Goal: Task Accomplishment & Management: Use online tool/utility

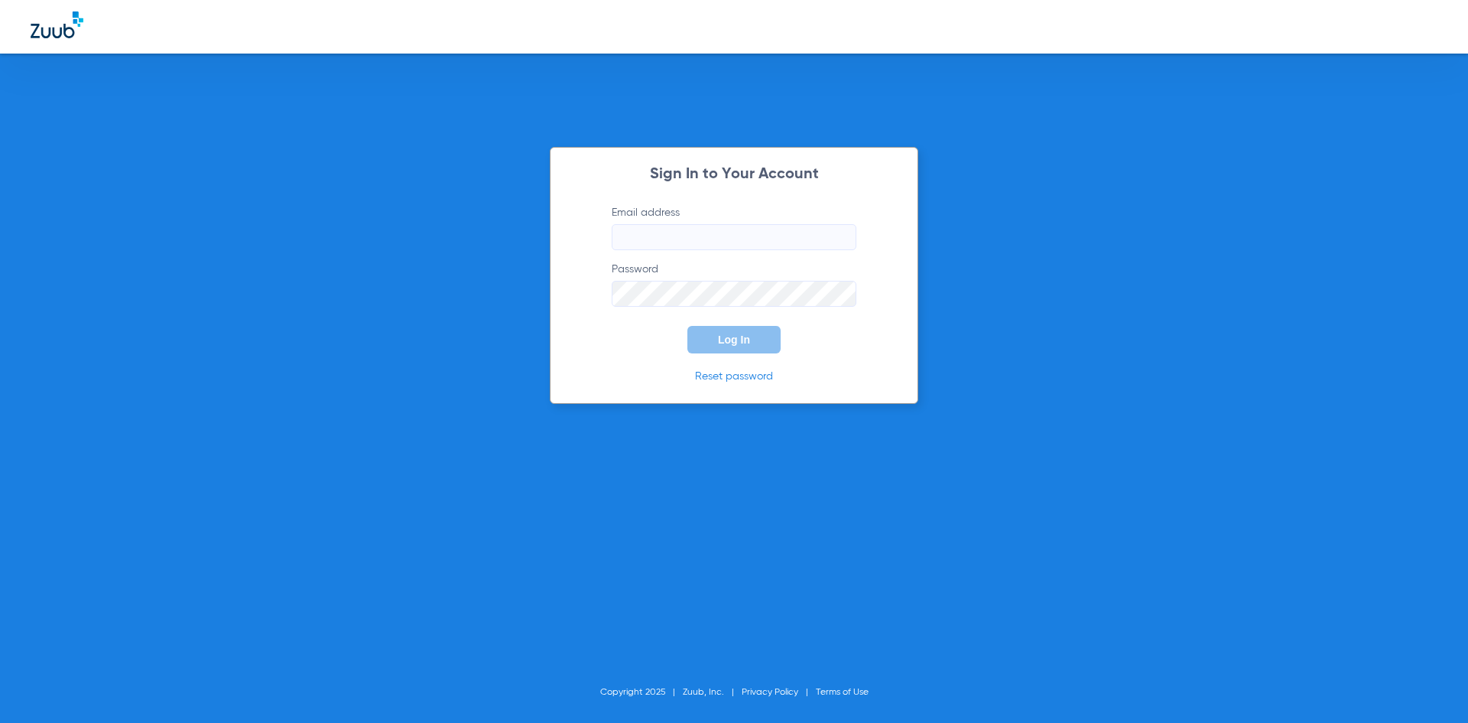
type input "[EMAIL_ADDRESS][DOMAIN_NAME]"
click at [758, 334] on button "Log In" at bounding box center [733, 340] width 93 height 28
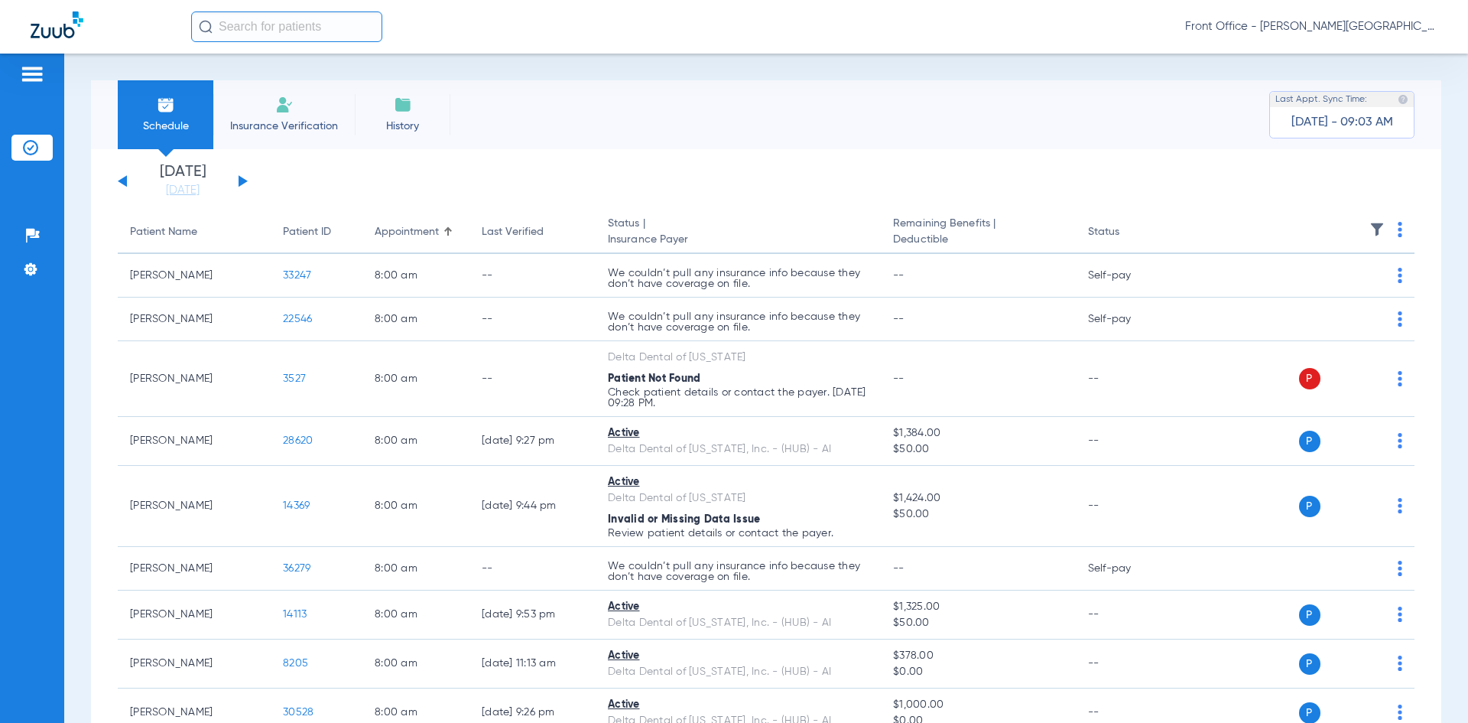
click at [241, 186] on div "[DATE] [DATE] [DATE] [DATE] [DATE] [DATE] [DATE] [DATE] [DATE] [DATE] [DATE] [D…" at bounding box center [183, 181] width 130 height 34
click at [242, 180] on button at bounding box center [243, 180] width 9 height 11
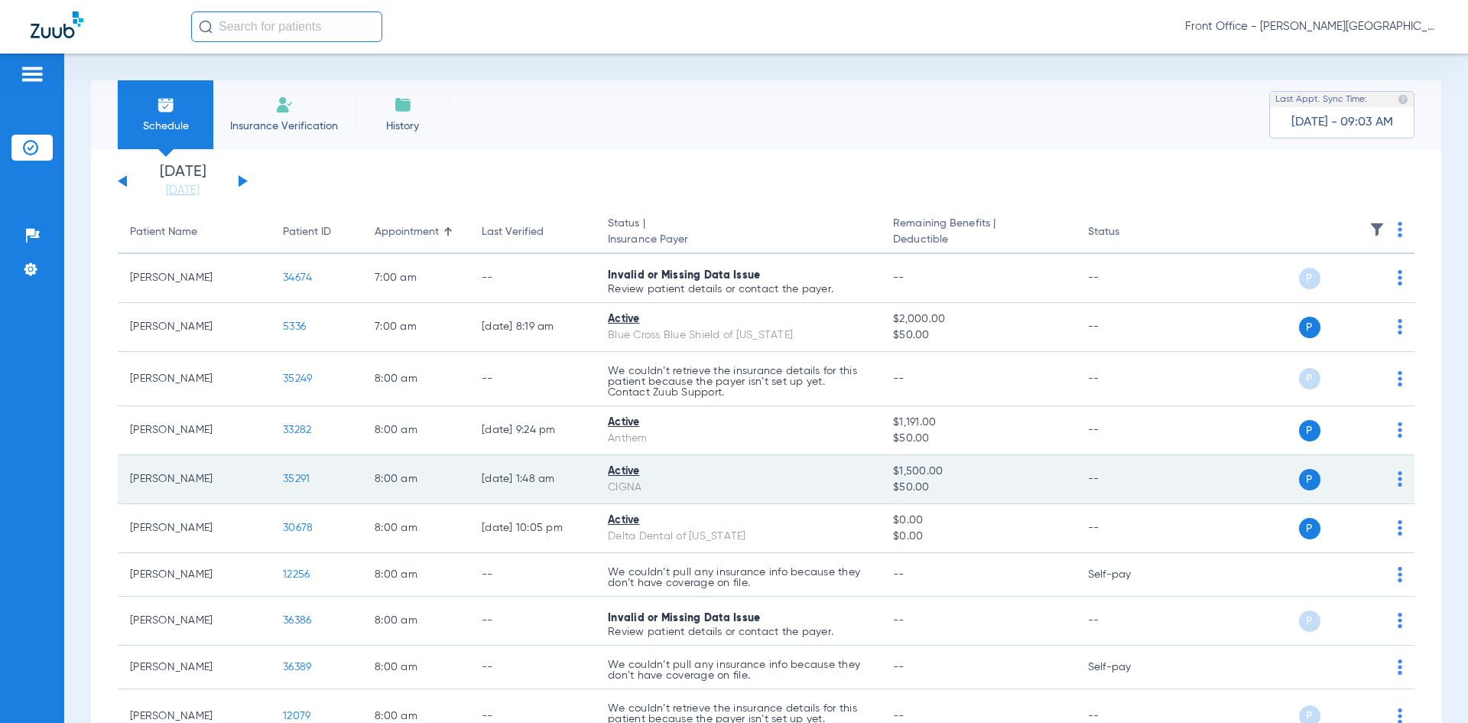
click at [297, 481] on span "35291" at bounding box center [296, 478] width 27 height 11
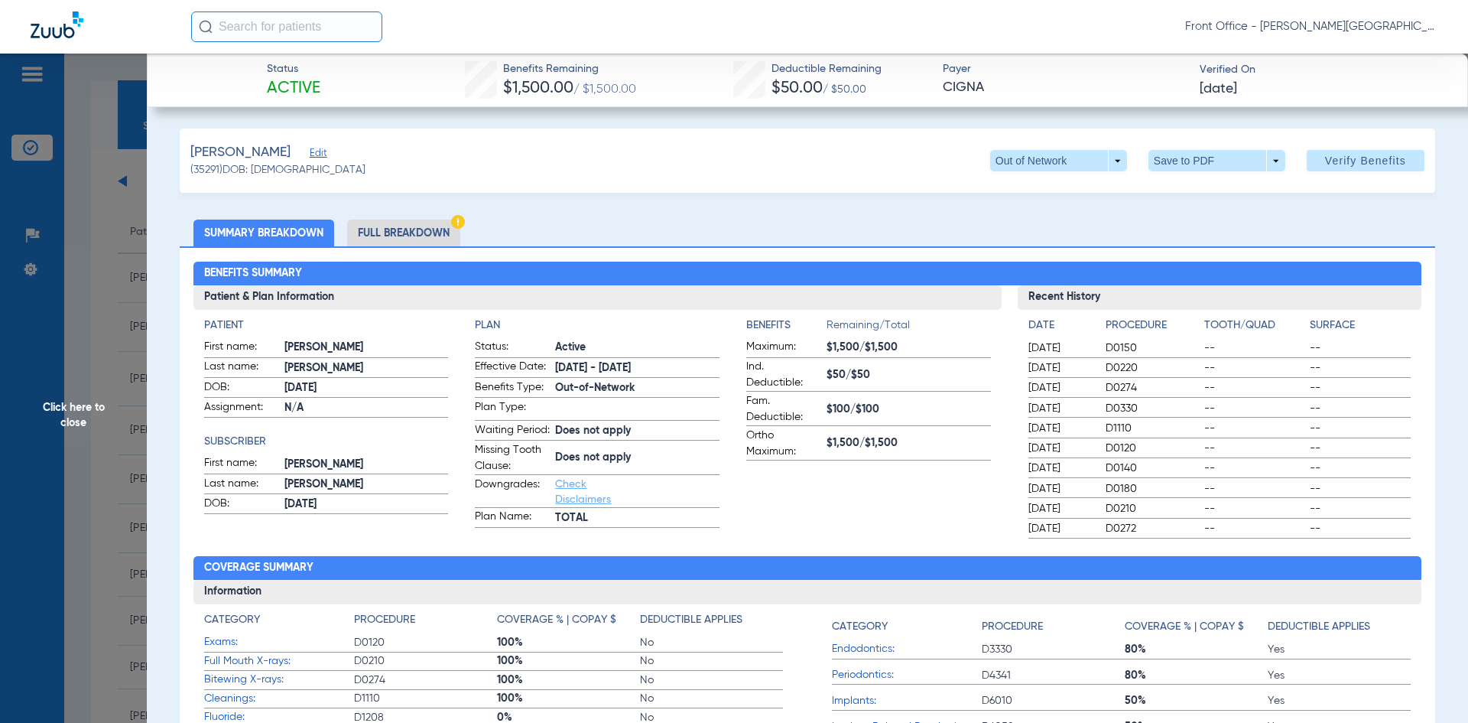
click at [412, 231] on li "Full Breakdown" at bounding box center [403, 232] width 113 height 27
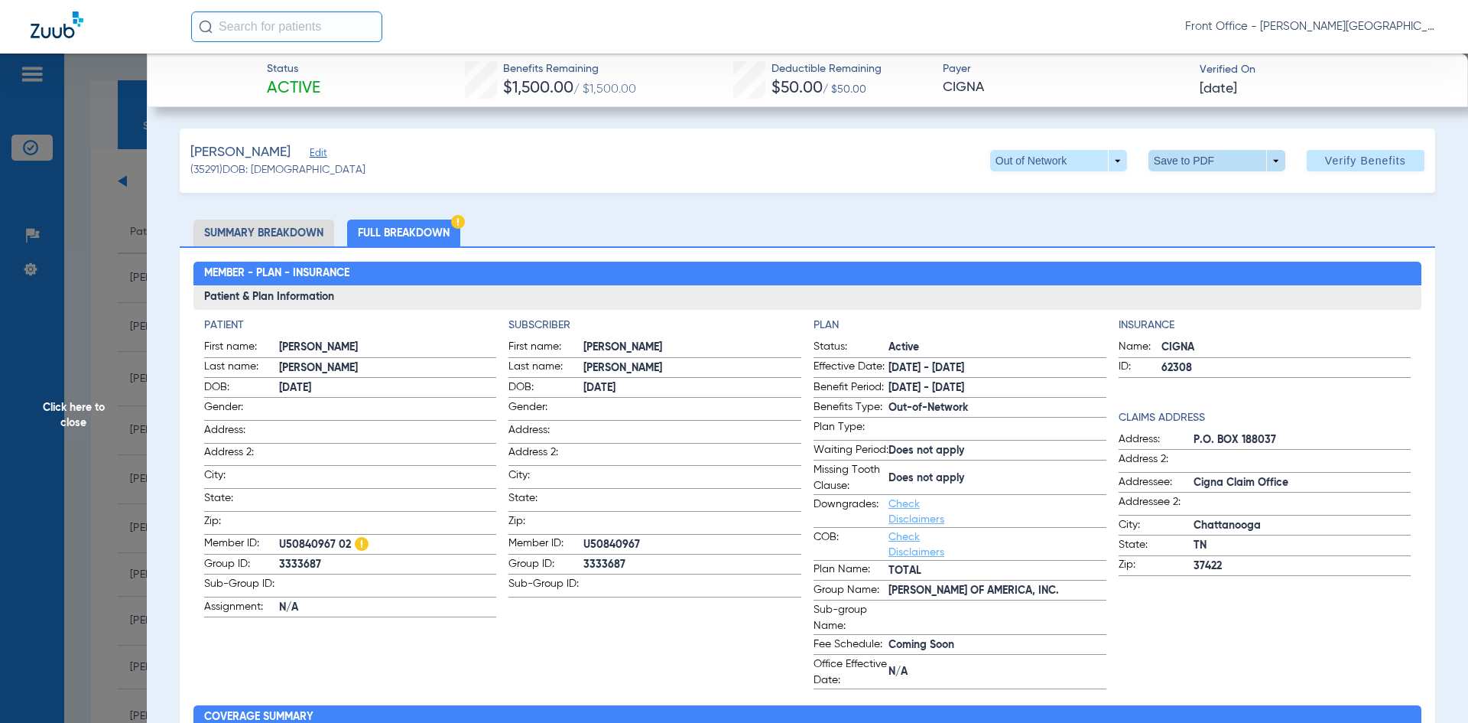
click at [1212, 163] on span at bounding box center [1216, 160] width 37 height 37
click at [1215, 189] on span "Save to PDF" at bounding box center [1211, 191] width 60 height 11
click at [104, 294] on span "Click here to close" at bounding box center [73, 415] width 147 height 723
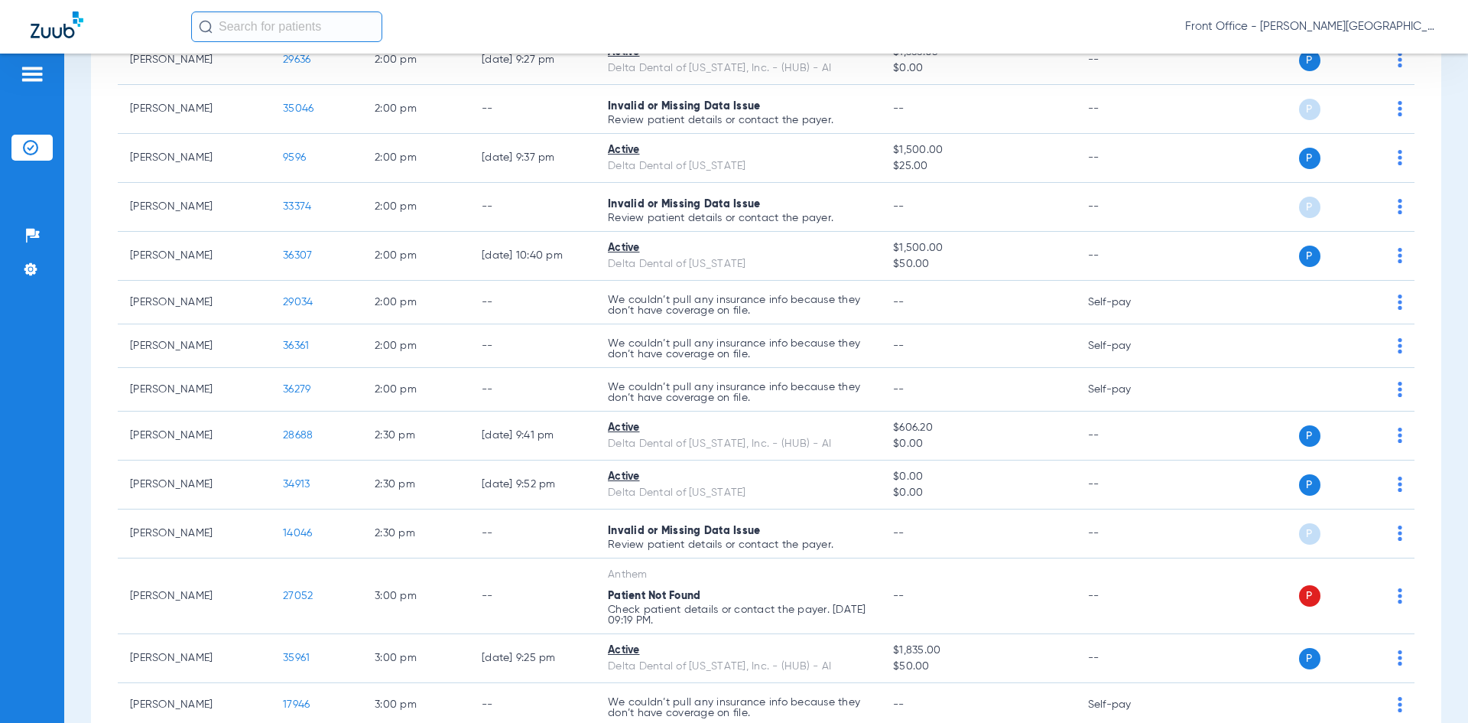
scroll to position [2755, 0]
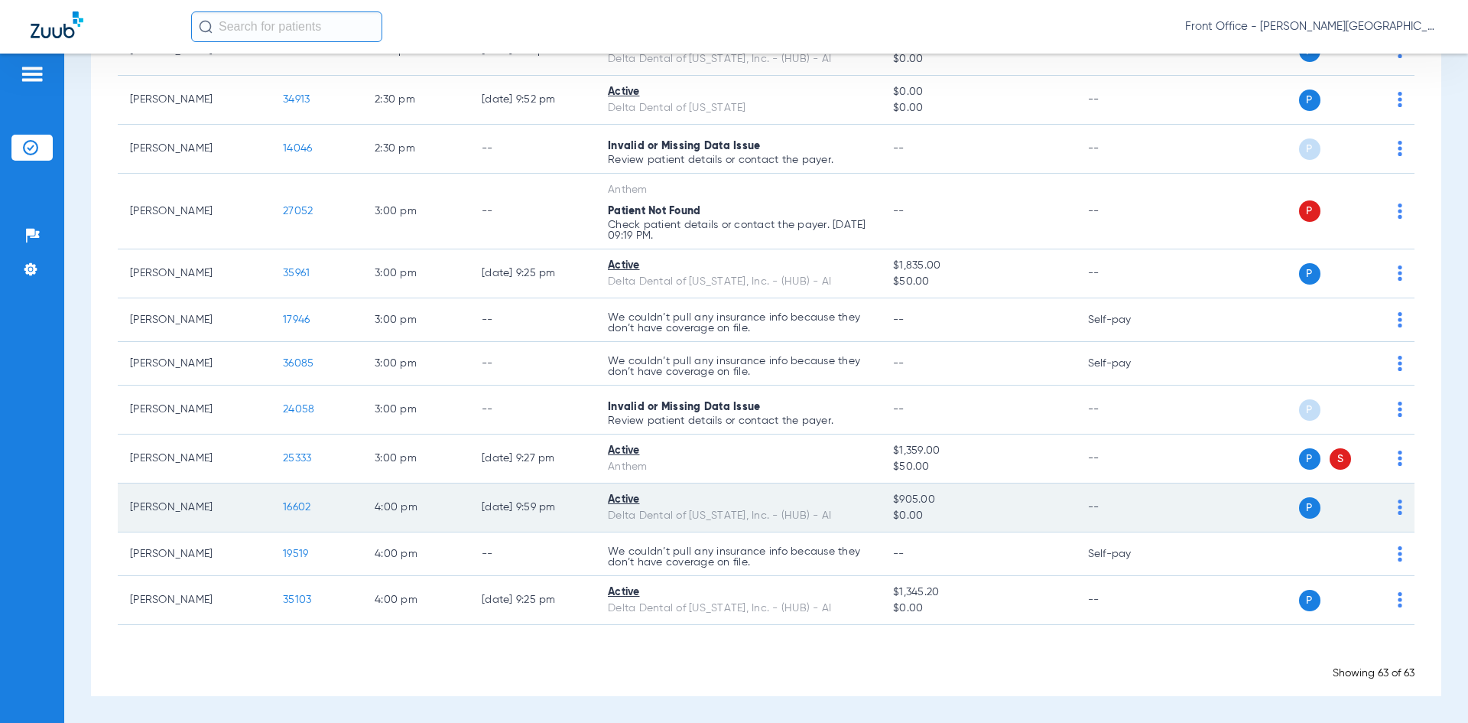
click at [297, 508] on span "16602" at bounding box center [297, 507] width 28 height 11
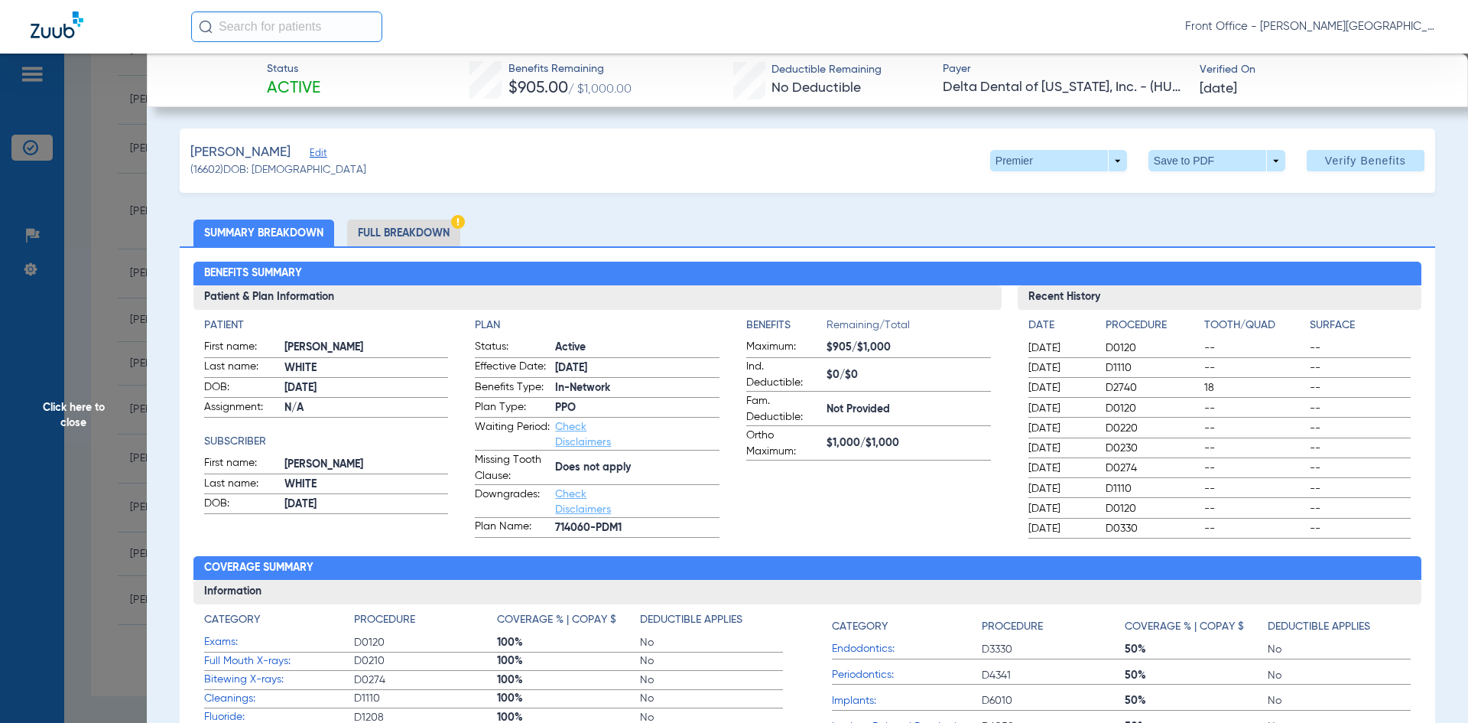
click at [437, 233] on li "Full Breakdown" at bounding box center [403, 232] width 113 height 27
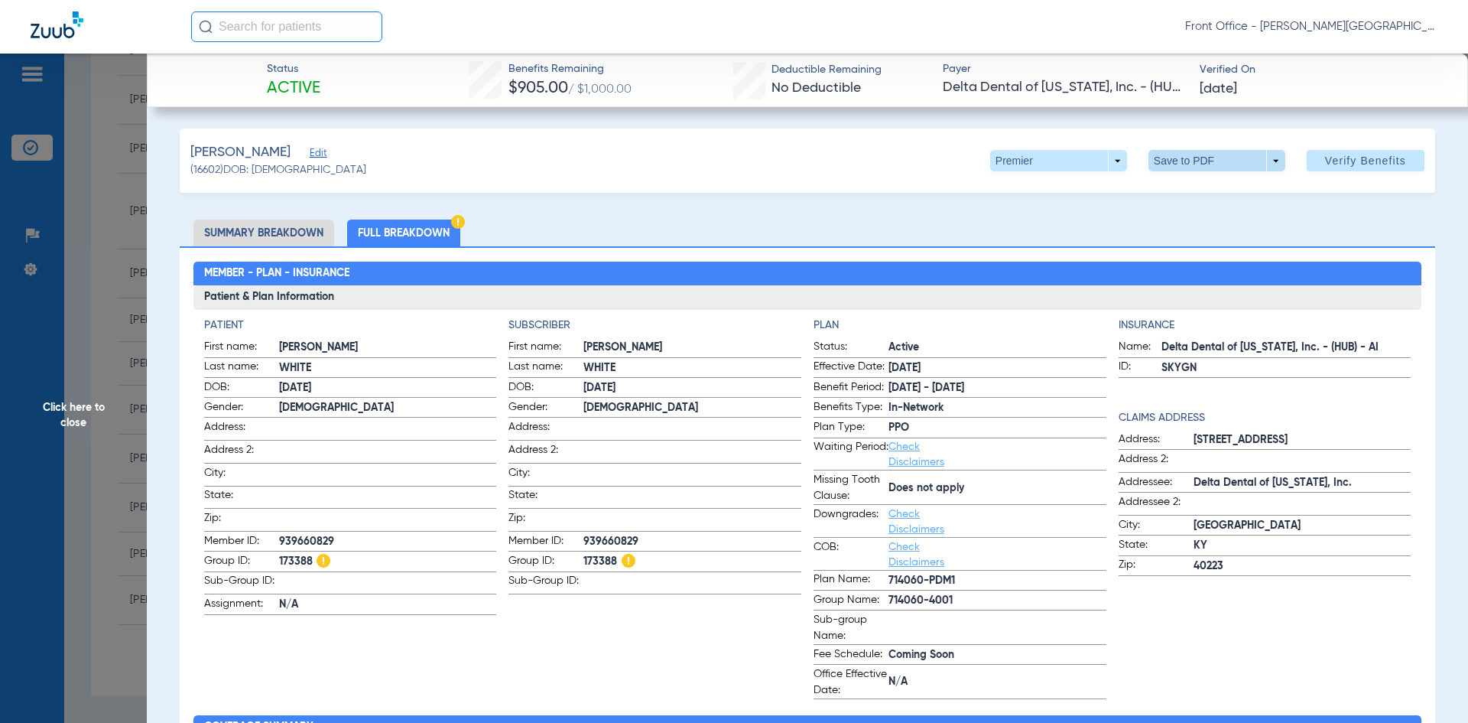
click at [1198, 162] on span at bounding box center [1216, 160] width 37 height 37
click at [1204, 194] on span "Save to PDF" at bounding box center [1211, 191] width 60 height 11
click at [83, 294] on span "Click here to close" at bounding box center [73, 415] width 147 height 723
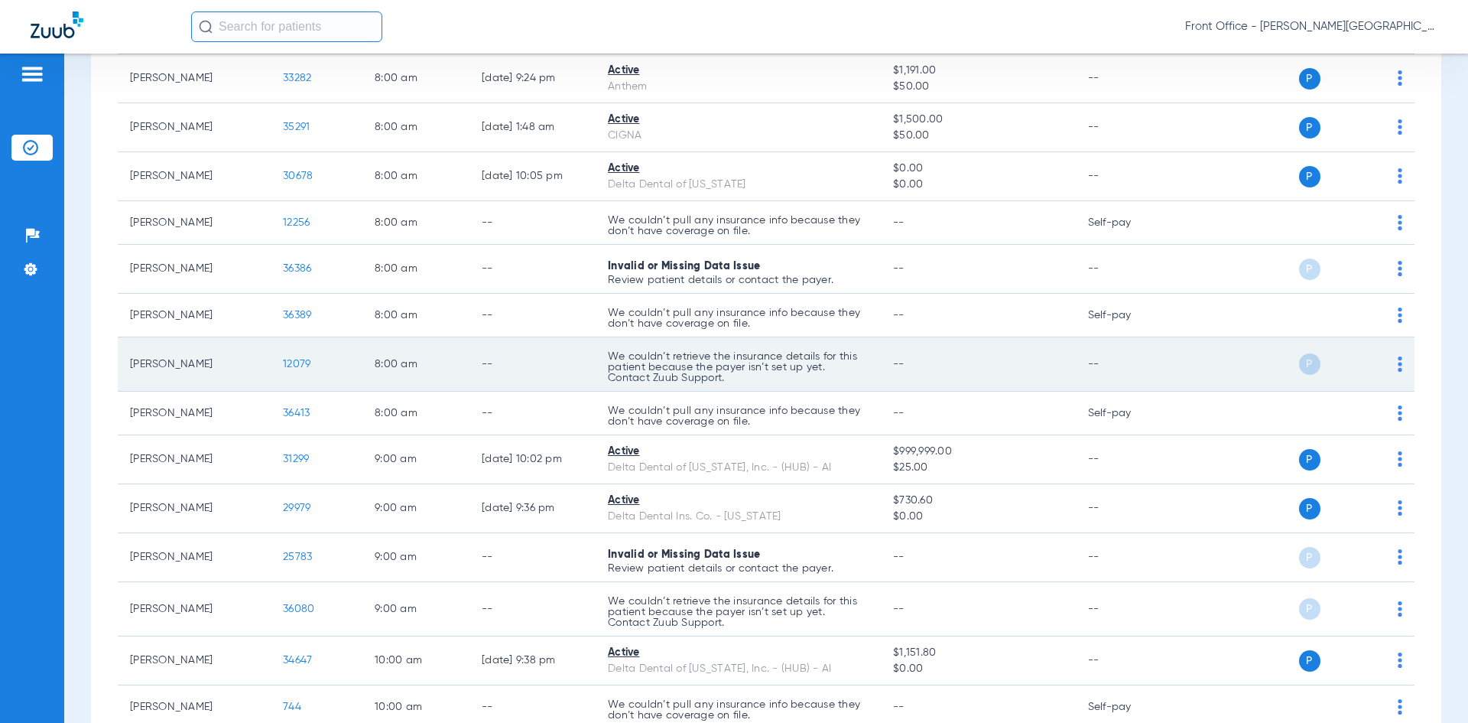
scroll to position [382, 0]
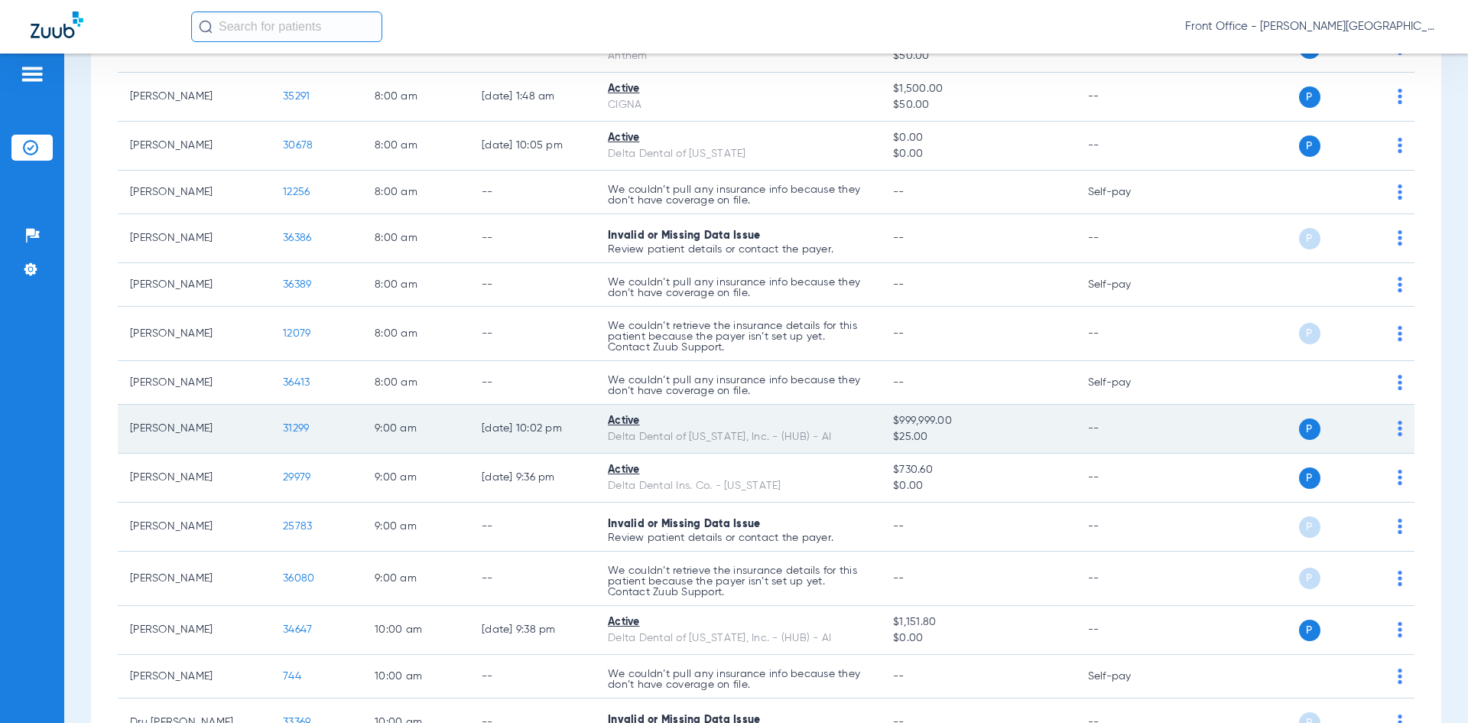
click at [301, 428] on span "31299" at bounding box center [296, 428] width 26 height 11
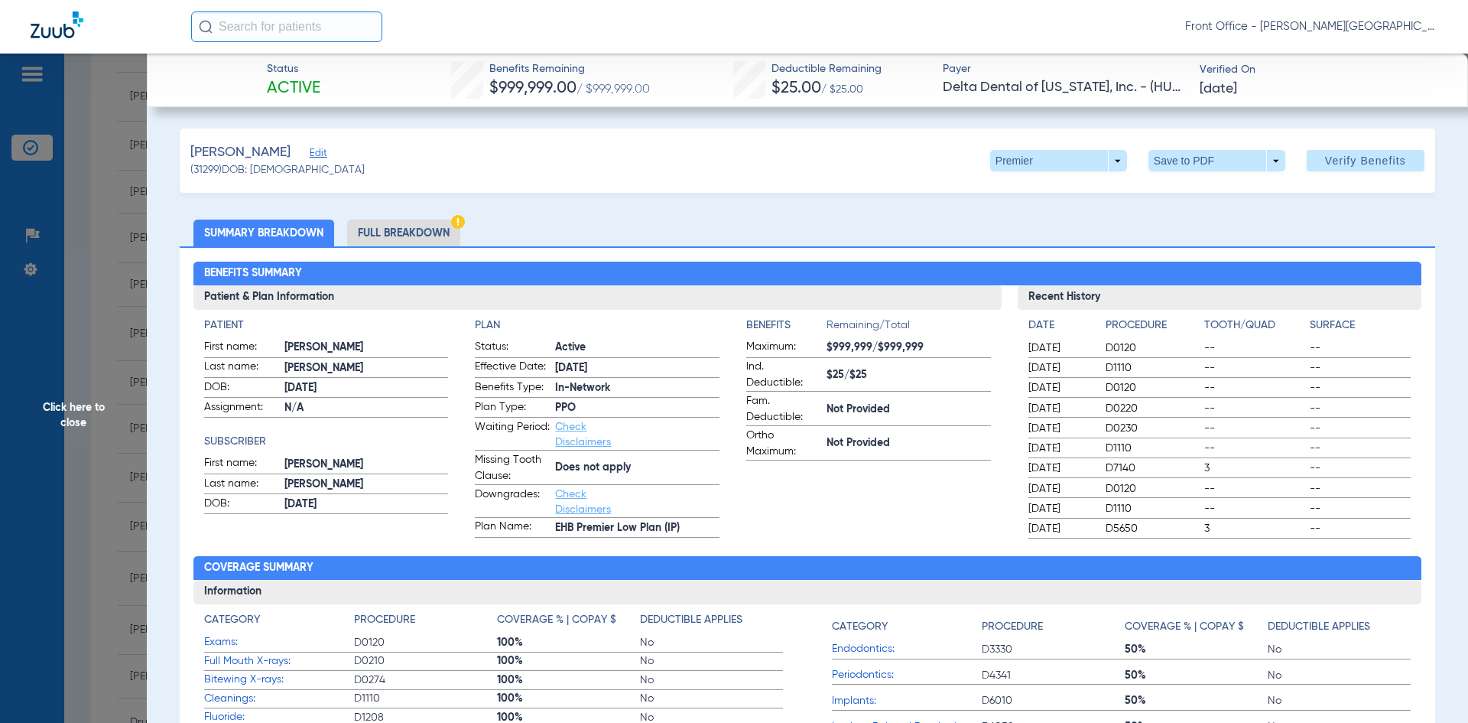
click at [404, 240] on li "Full Breakdown" at bounding box center [403, 232] width 113 height 27
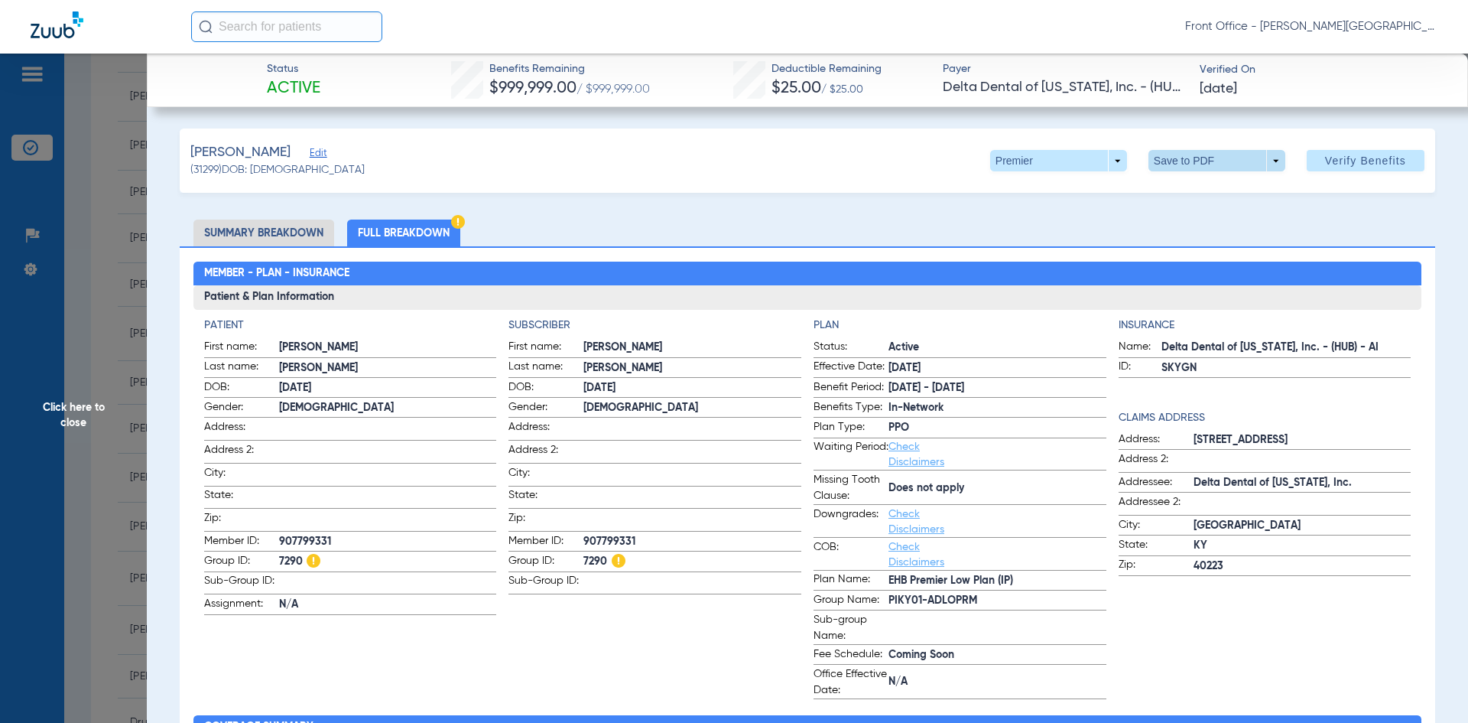
click at [1199, 167] on span at bounding box center [1216, 160] width 37 height 37
click at [1197, 191] on span "Save to PDF" at bounding box center [1211, 191] width 60 height 11
click at [135, 437] on span "Click here to close" at bounding box center [73, 415] width 147 height 723
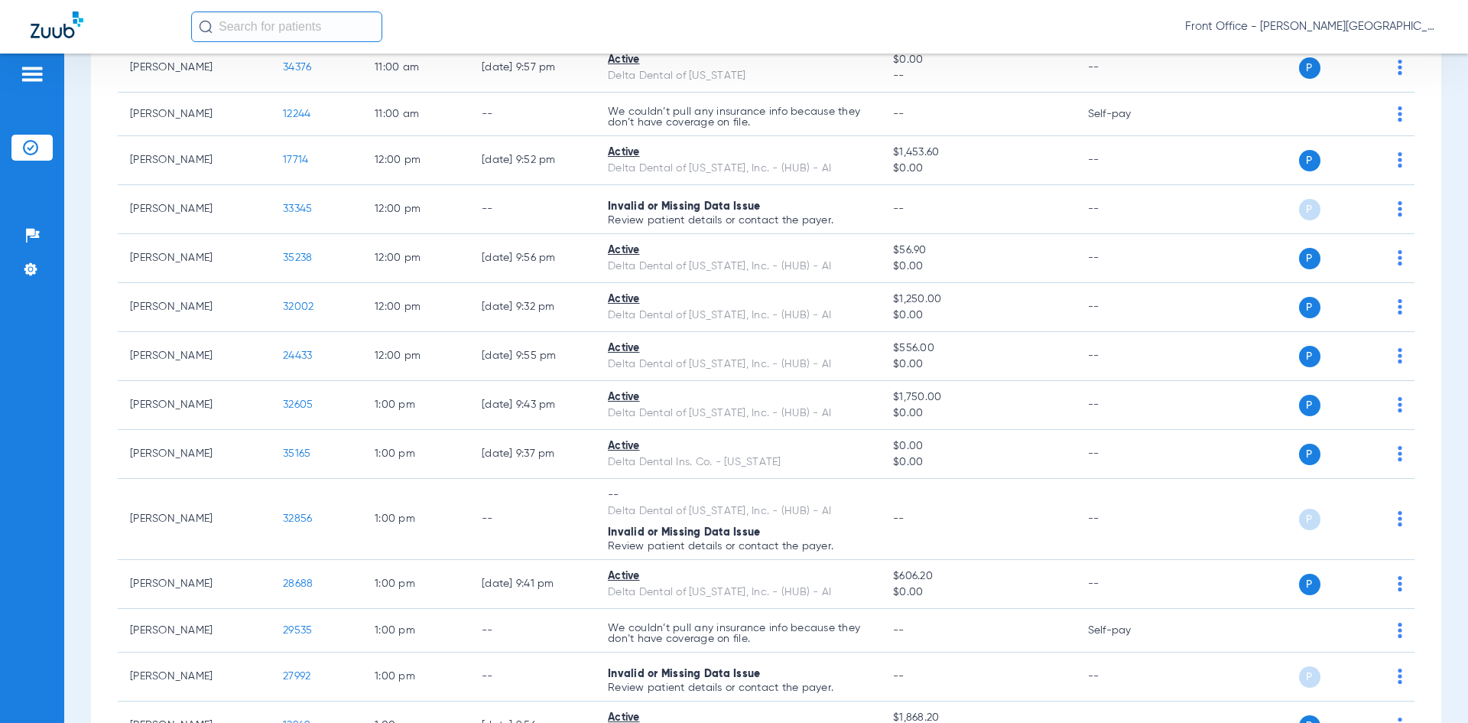
scroll to position [1529, 0]
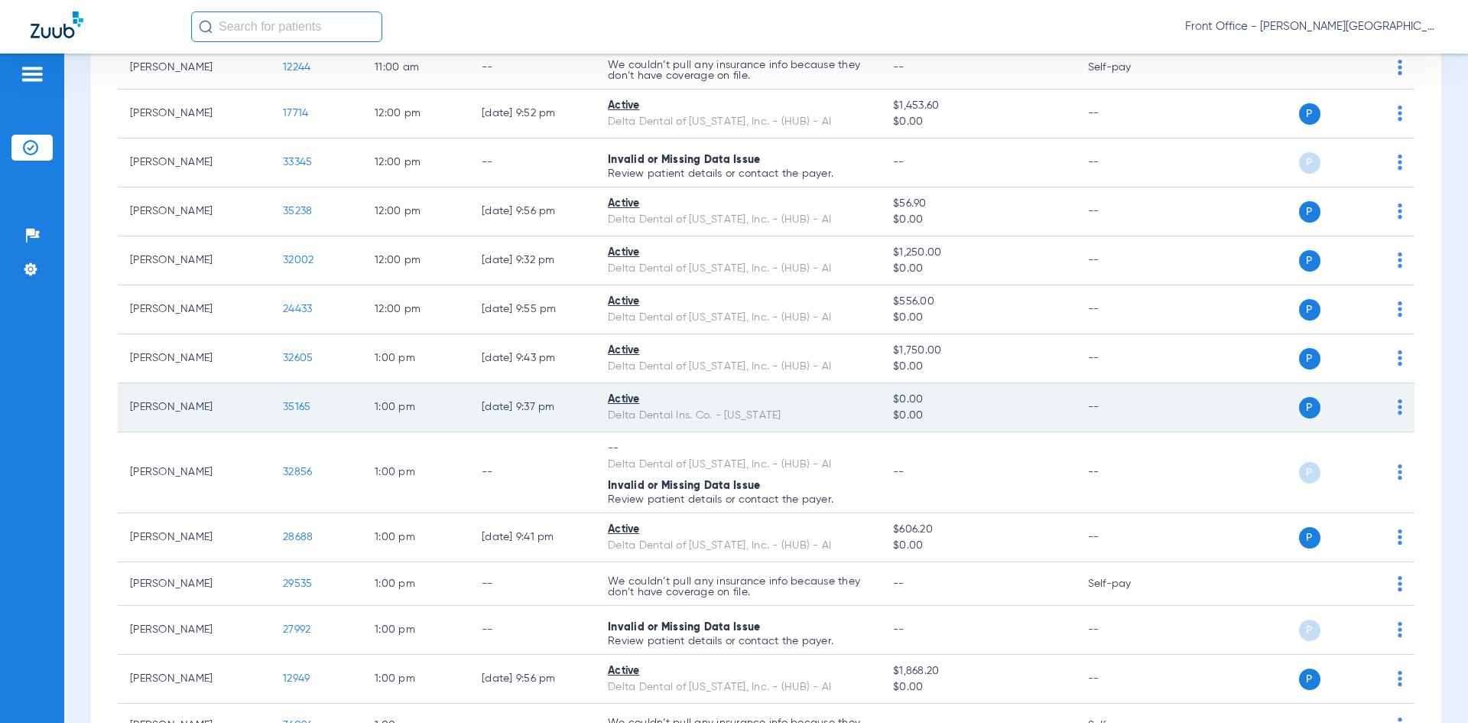
click at [302, 404] on span "35165" at bounding box center [297, 406] width 28 height 11
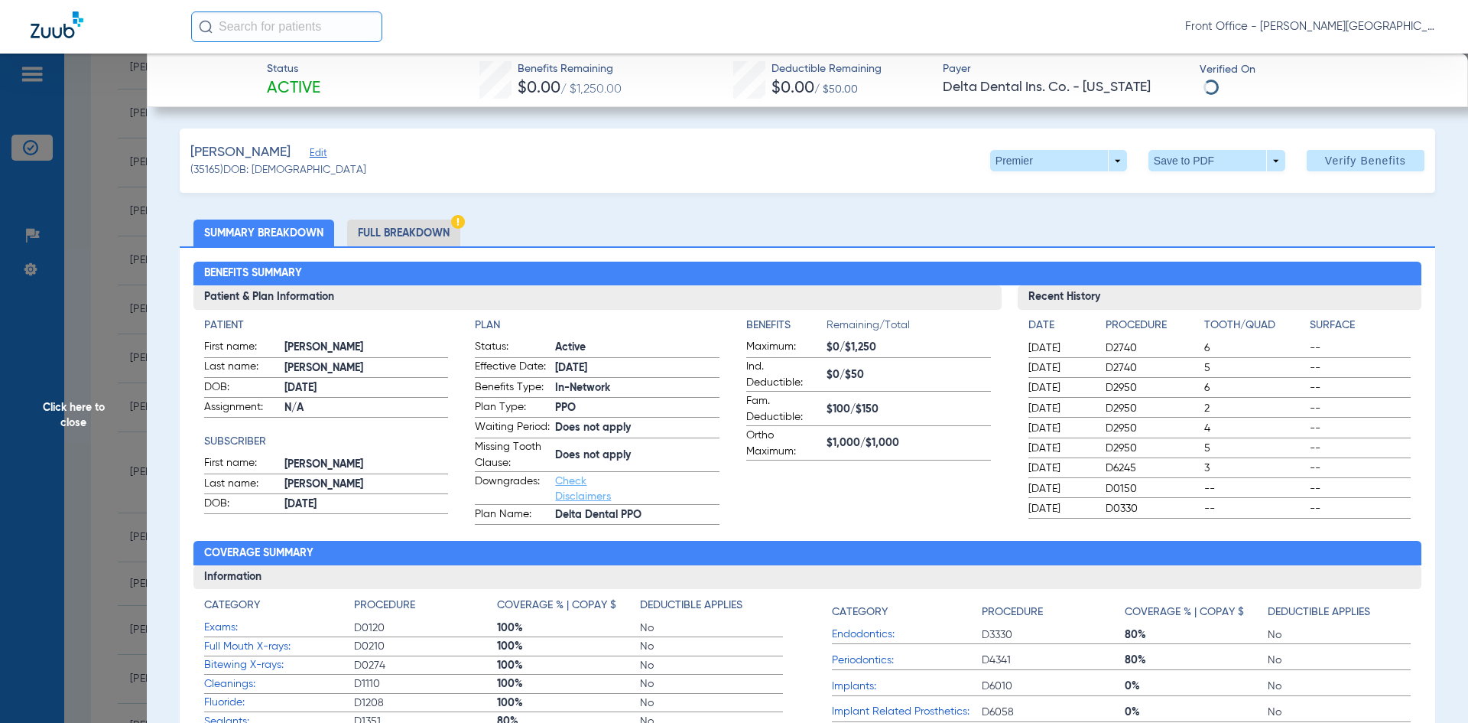
click at [409, 232] on li "Full Breakdown" at bounding box center [403, 232] width 113 height 27
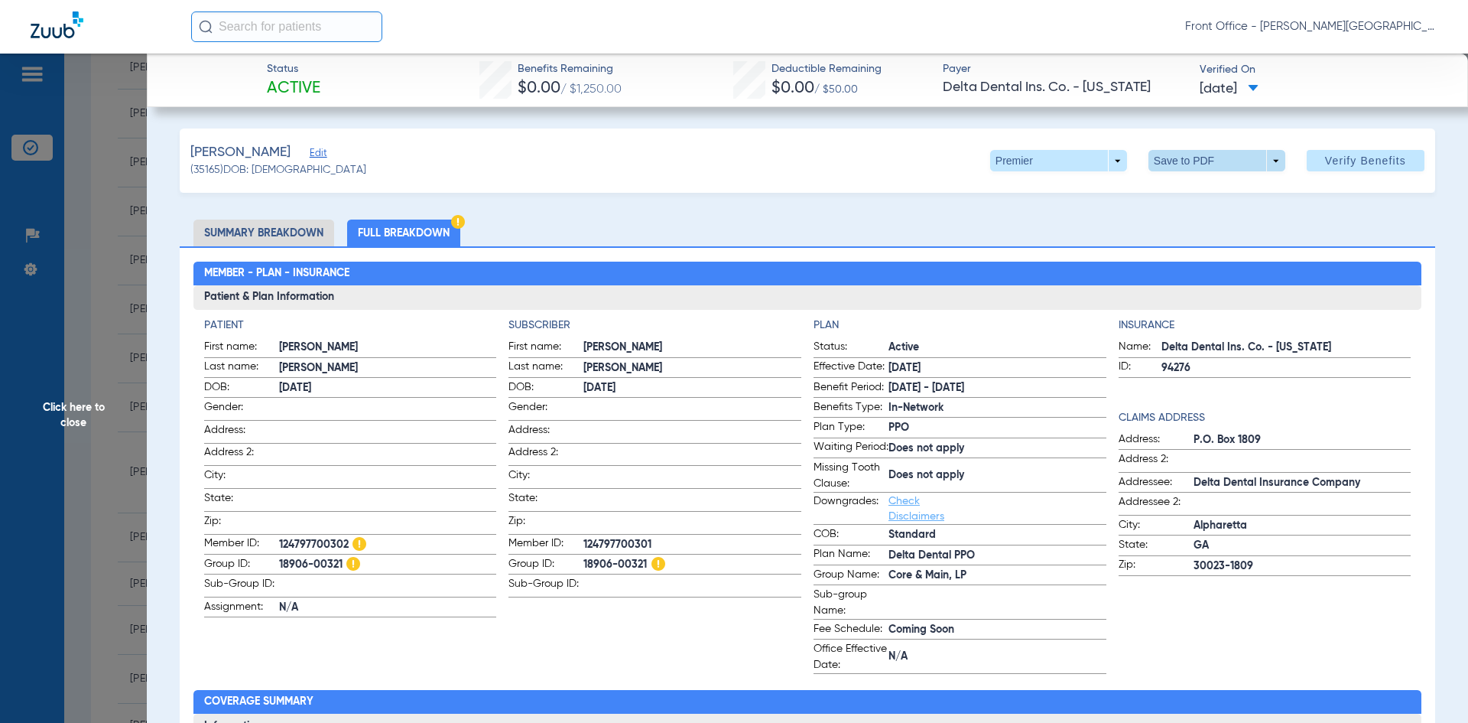
click at [1184, 155] on span at bounding box center [1216, 160] width 137 height 21
click at [1223, 193] on span "Save to PDF" at bounding box center [1211, 191] width 60 height 11
click at [108, 242] on span "Click here to close" at bounding box center [73, 415] width 147 height 723
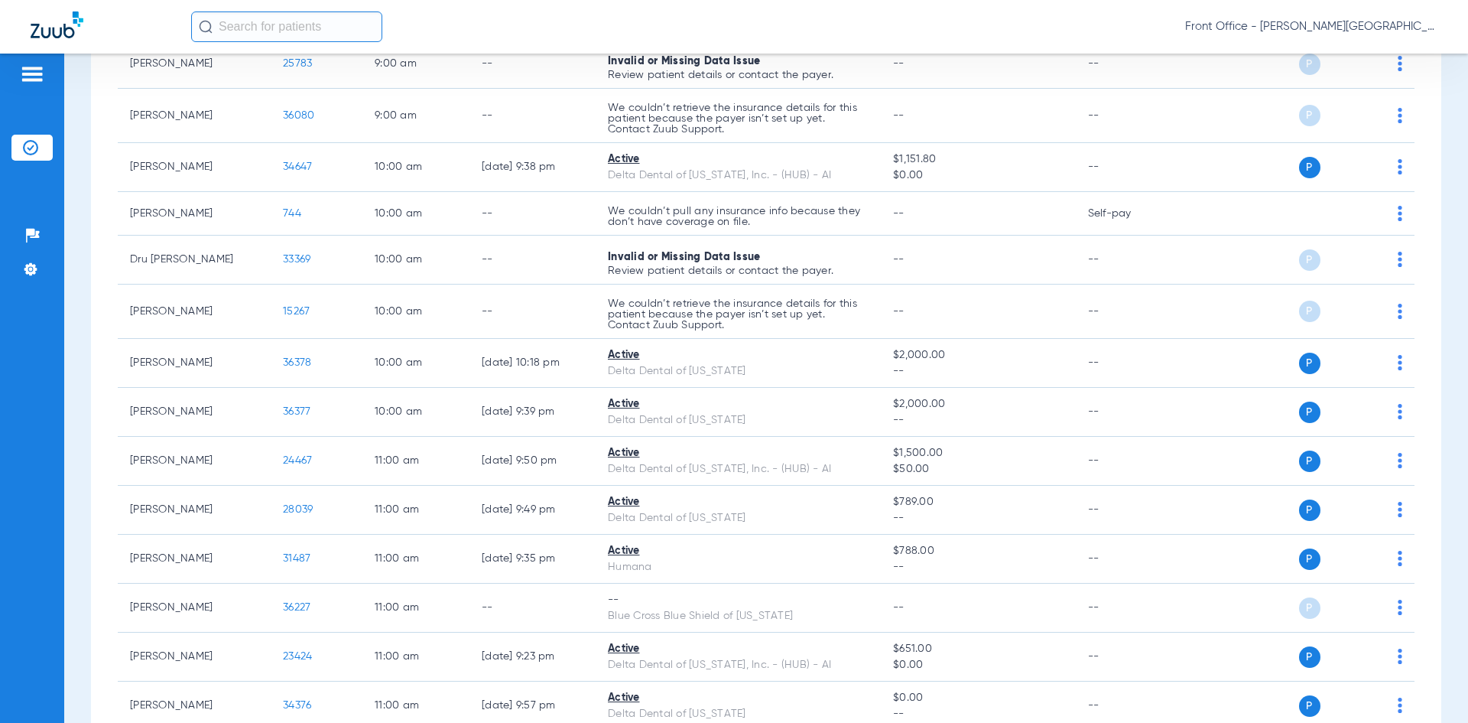
scroll to position [841, 0]
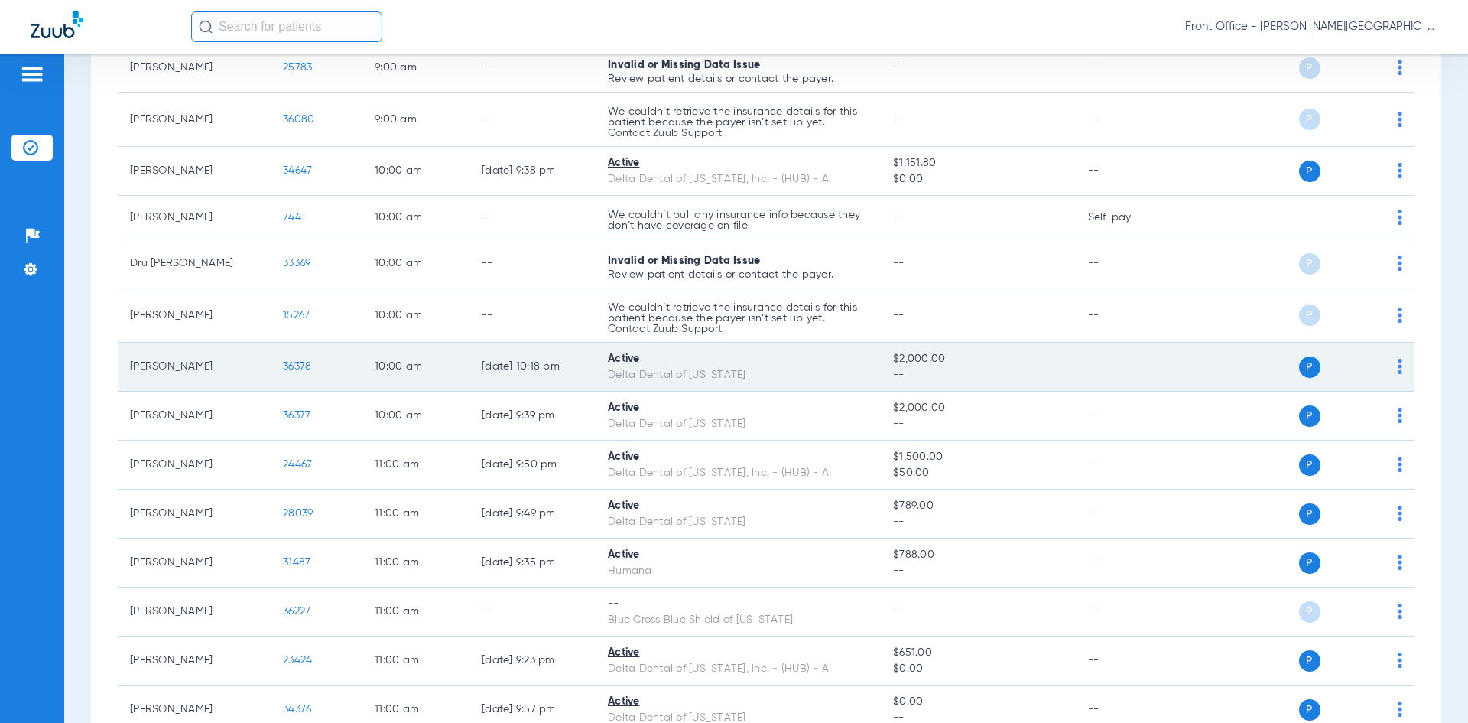
click at [297, 368] on span "36378" at bounding box center [297, 366] width 28 height 11
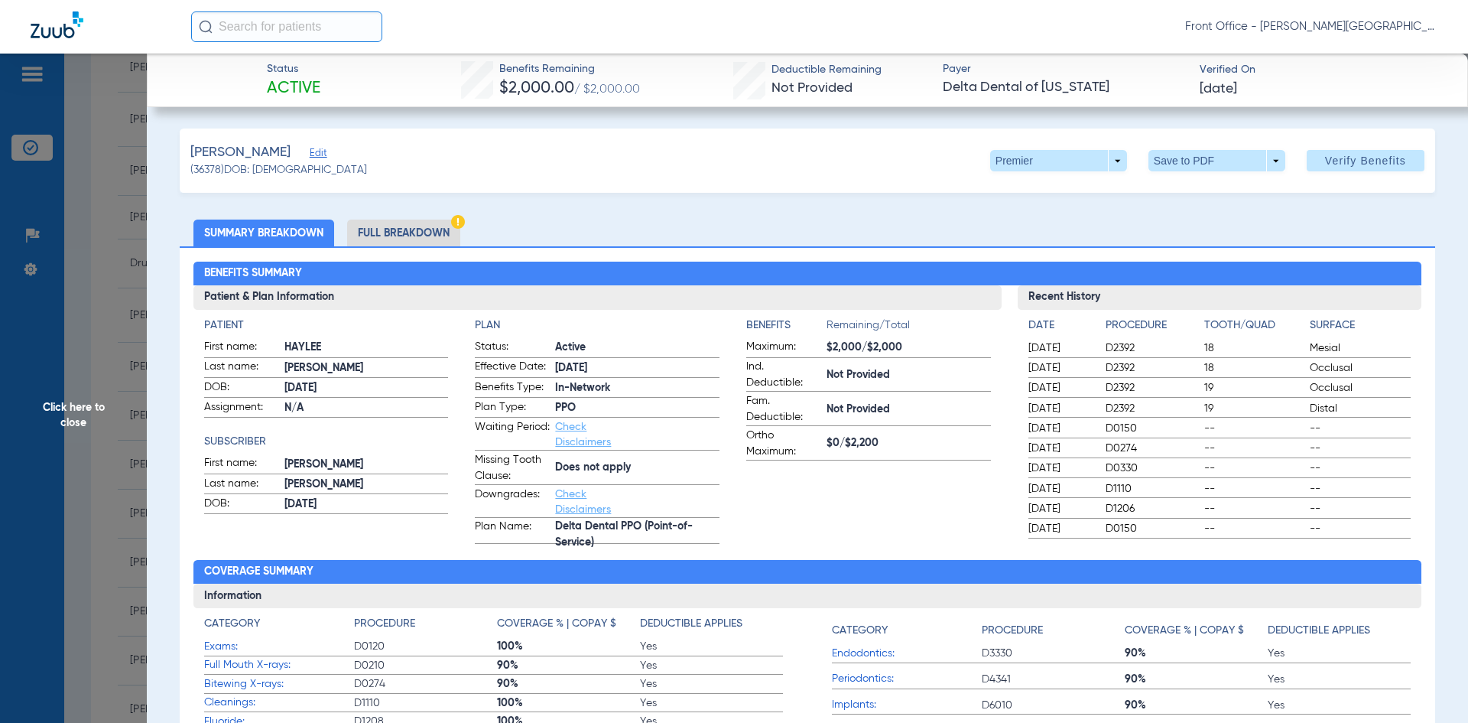
click at [406, 239] on li "Full Breakdown" at bounding box center [403, 232] width 113 height 27
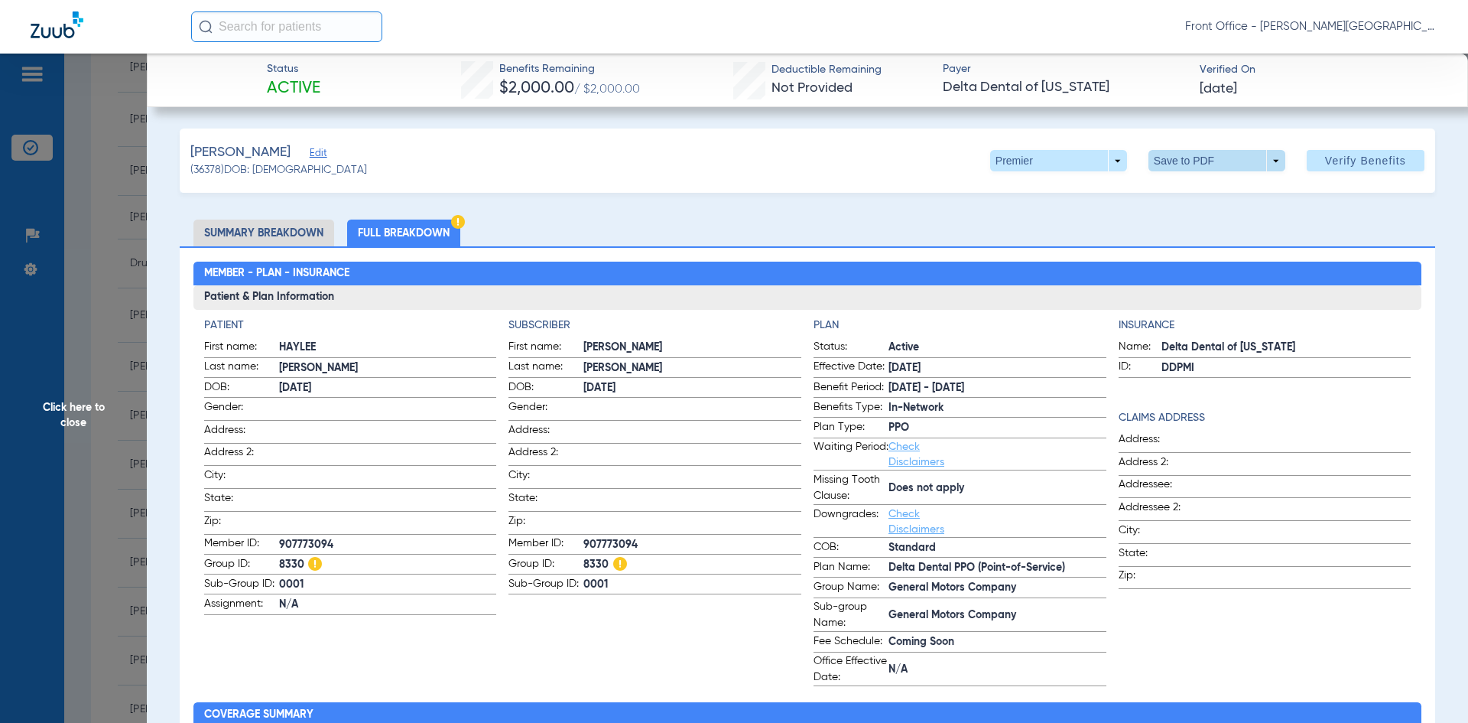
click at [1162, 166] on span at bounding box center [1216, 160] width 137 height 21
click at [1213, 182] on button "insert_drive_file Save to PDF" at bounding box center [1195, 191] width 115 height 31
click at [109, 197] on span "Click here to close" at bounding box center [73, 415] width 147 height 723
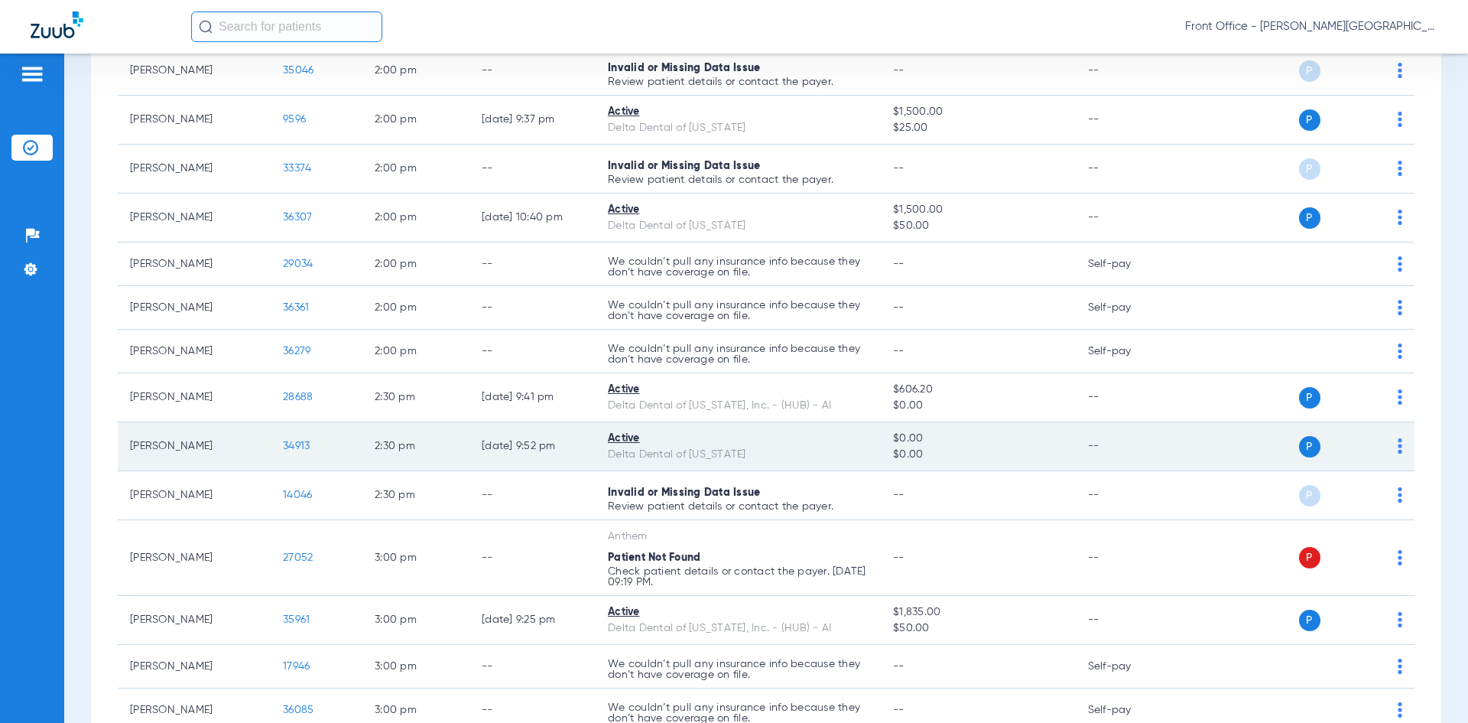
scroll to position [2447, 0]
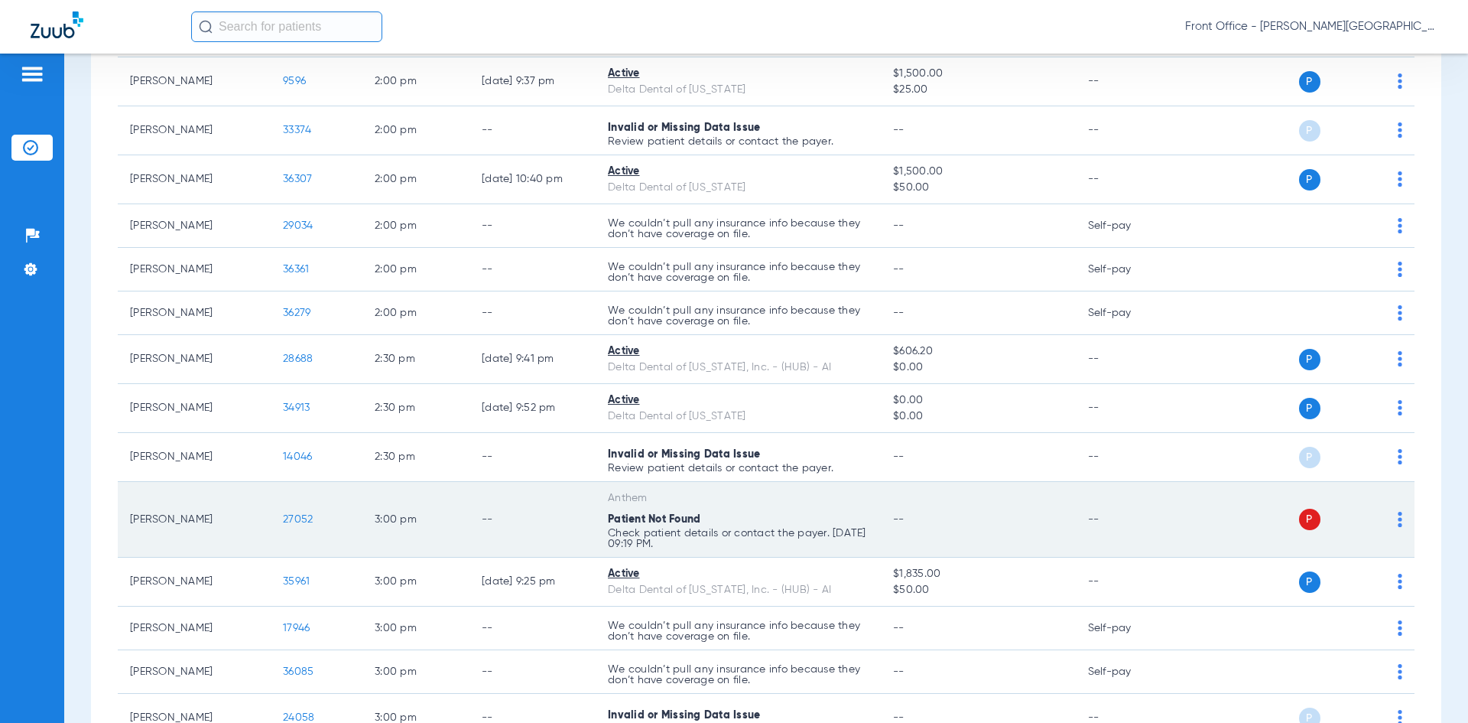
click at [301, 522] on span "27052" at bounding box center [298, 519] width 30 height 11
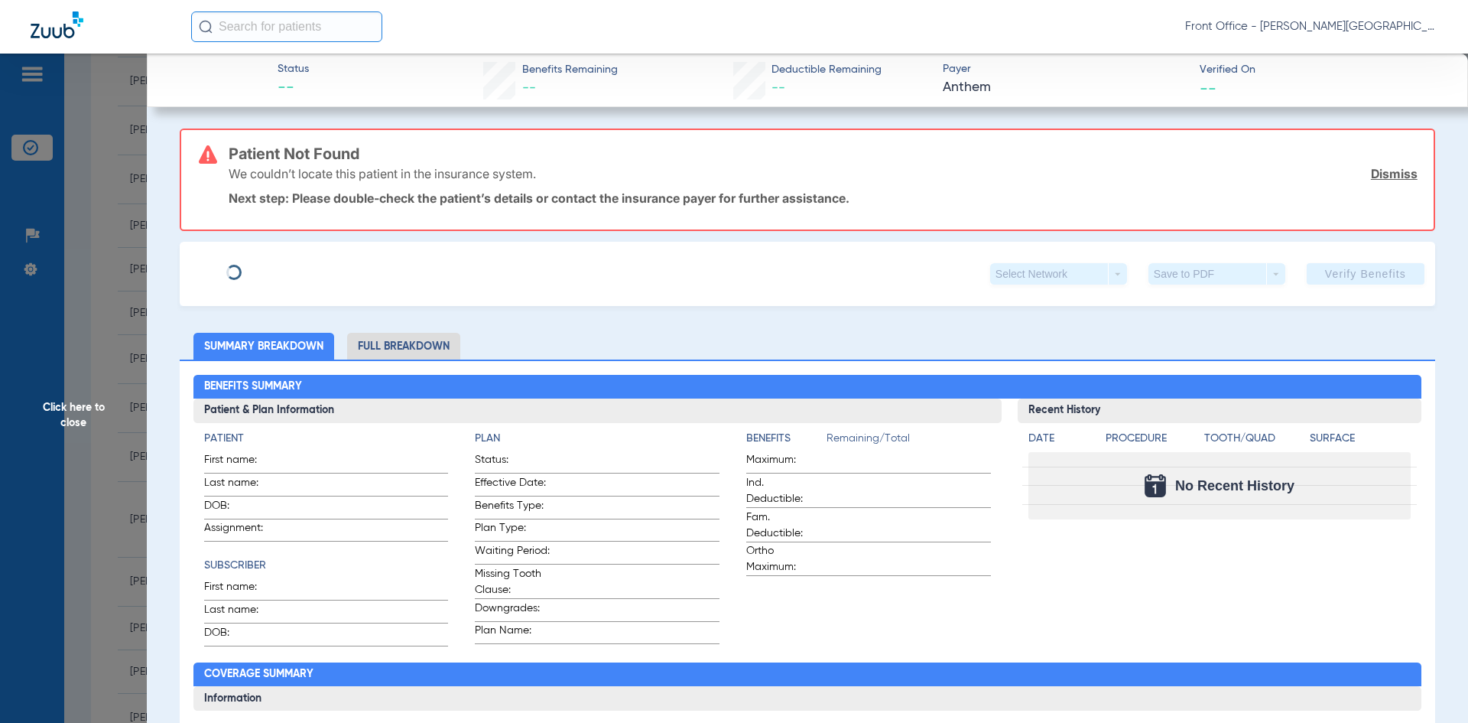
type input "Micah"
type input "[PERSON_NAME]"
type input "[DATE]"
type input "834M9824"
type input "W33001D003"
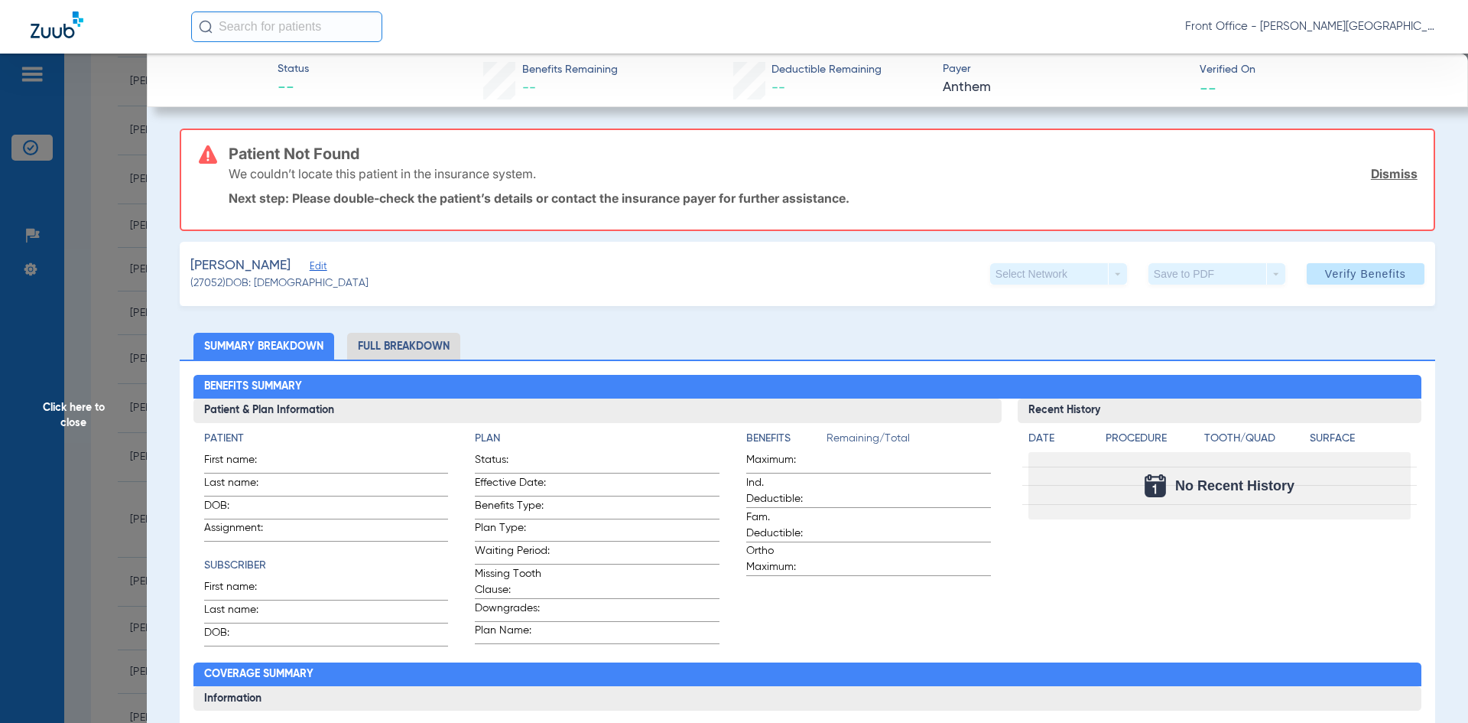
click at [333, 259] on div "[PERSON_NAME]" at bounding box center [279, 265] width 178 height 19
click at [323, 265] on span "Edit" at bounding box center [317, 268] width 14 height 15
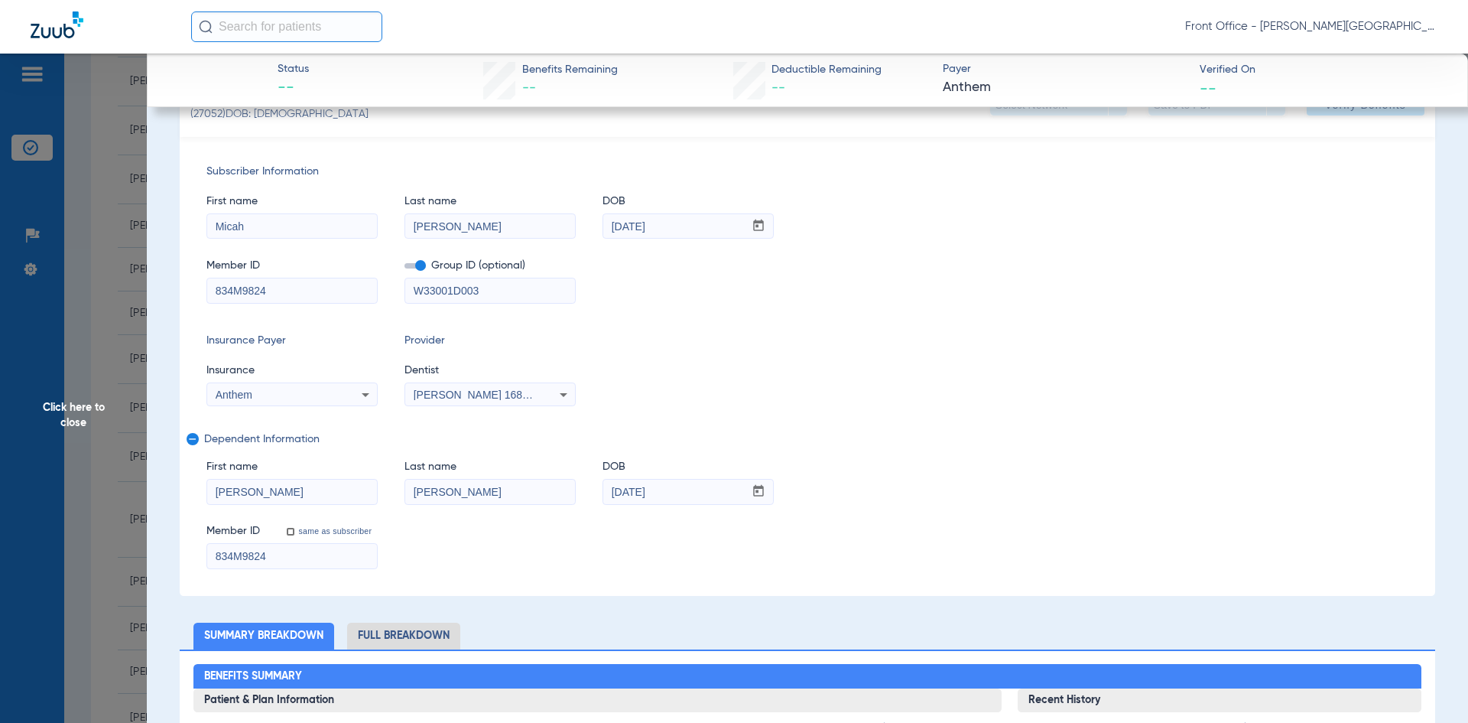
scroll to position [153, 0]
